Goal: Navigation & Orientation: Go to known website

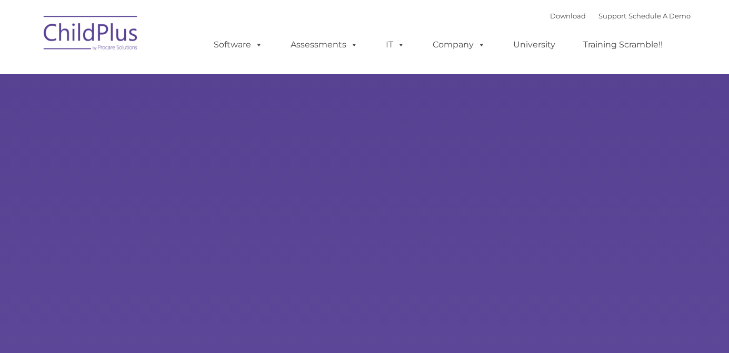
type input ""
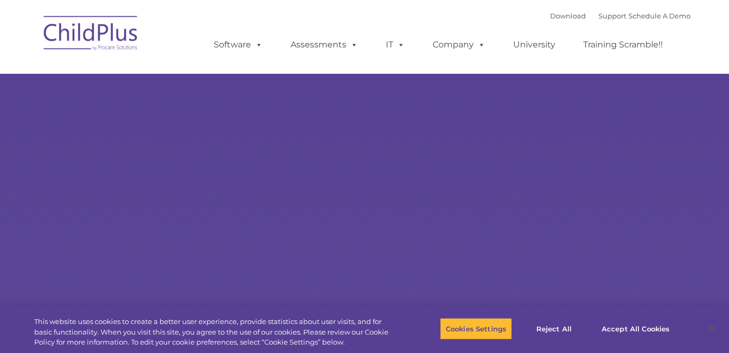
select select "MEDIUM"
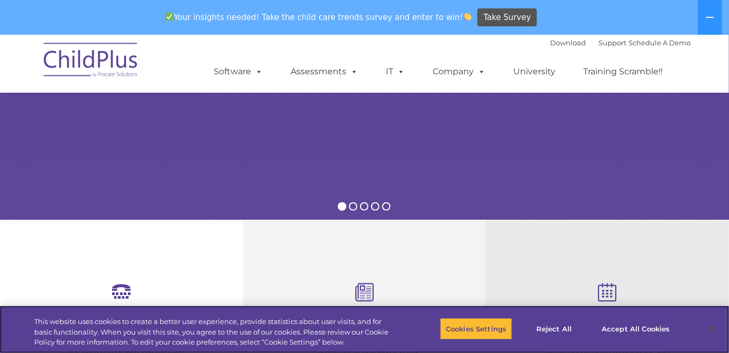
scroll to position [184, 0]
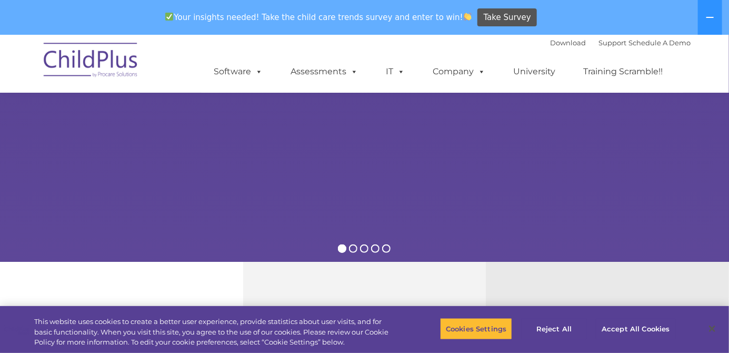
click at [118, 49] on img at bounding box center [90, 61] width 105 height 53
click at [96, 71] on img at bounding box center [90, 61] width 105 height 53
click at [95, 79] on img at bounding box center [90, 61] width 105 height 53
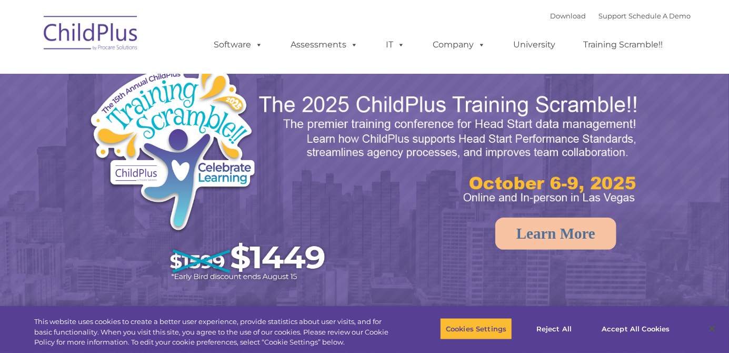
select select "MEDIUM"
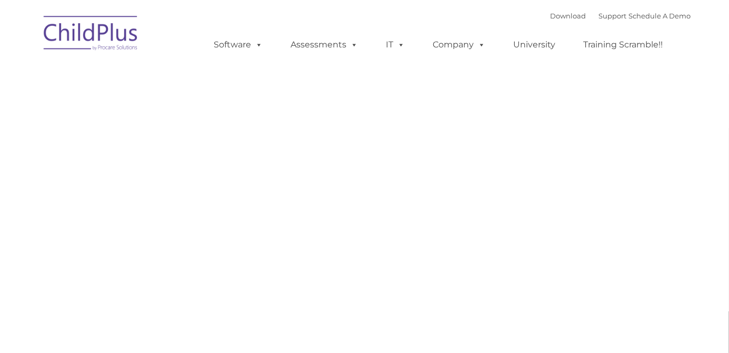
type input ""
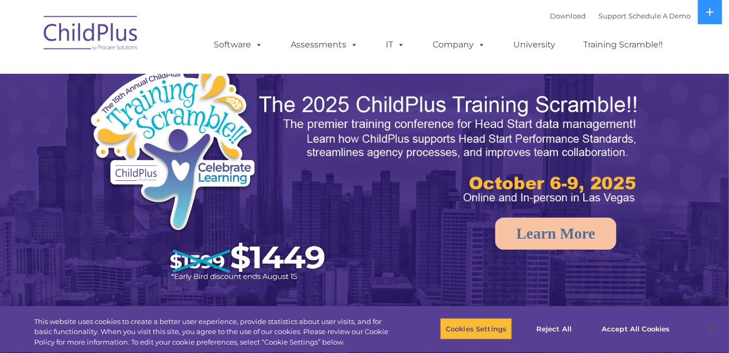
select select "MEDIUM"
click at [707, 22] on button at bounding box center [710, 12] width 24 height 24
